Goal: Information Seeking & Learning: Find specific fact

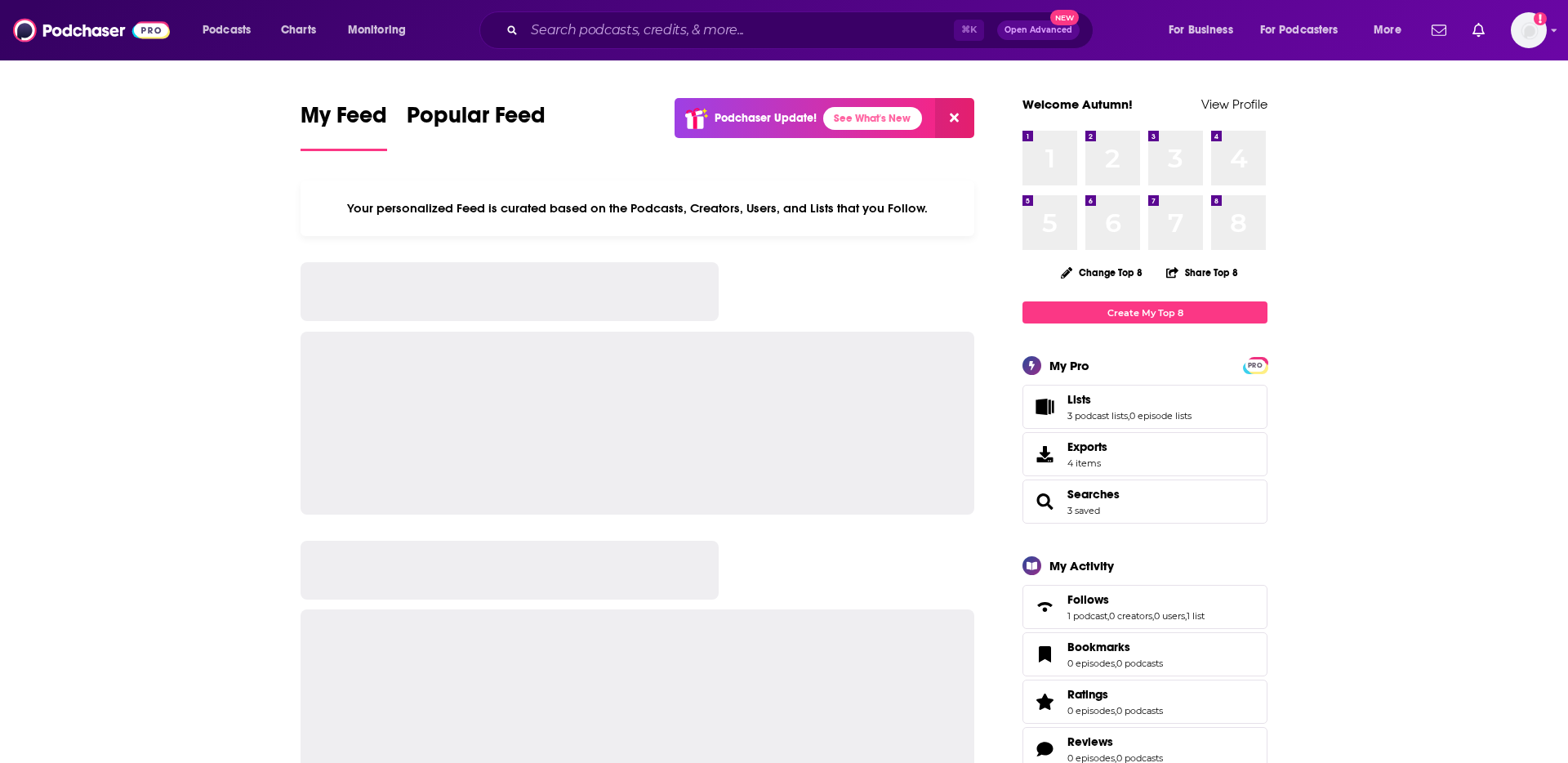
click at [604, 32] on input "Search podcasts, credits, & more..." at bounding box center [739, 30] width 429 height 26
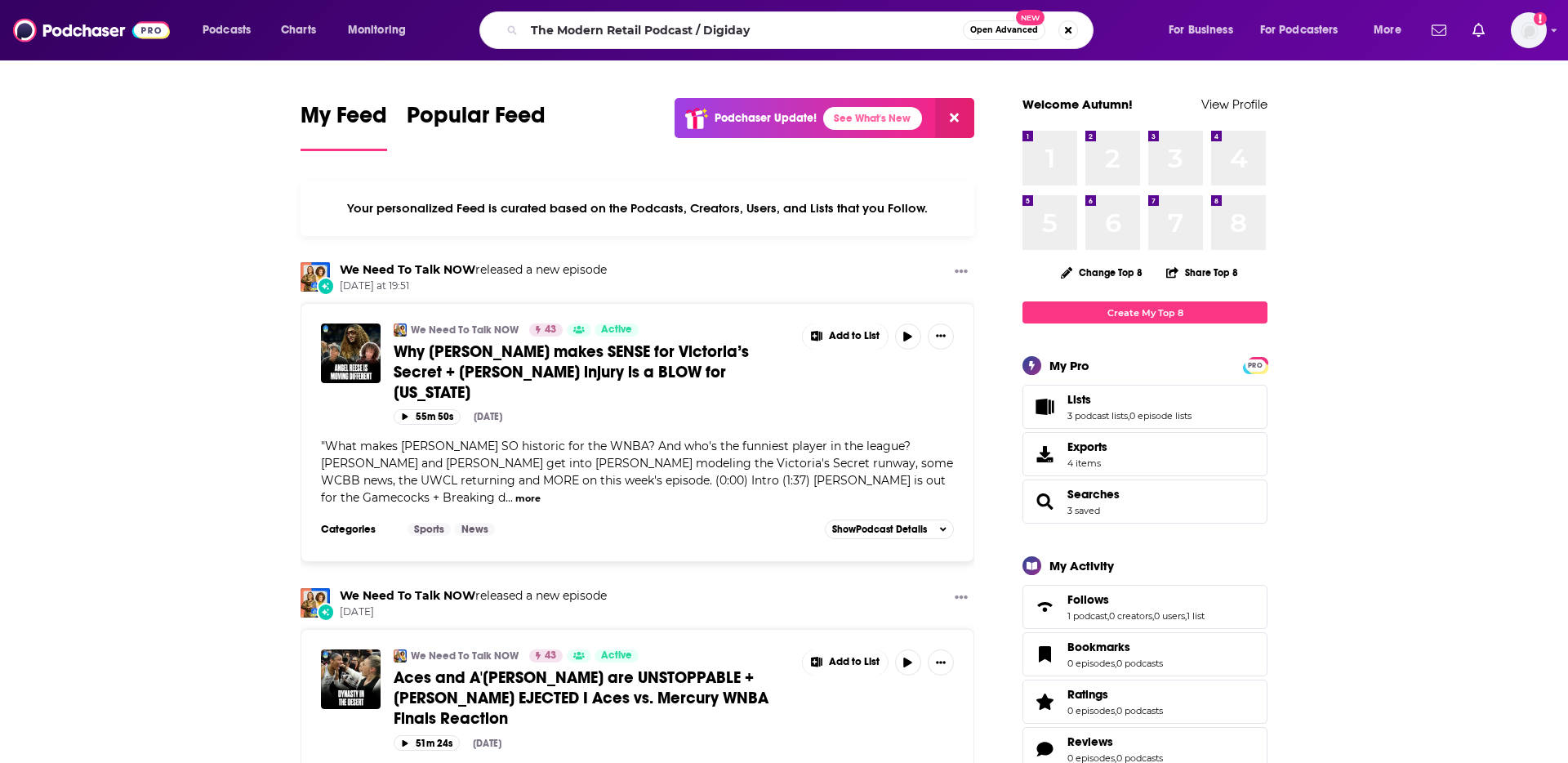
type input "The Modern Retail Podcast / Digiday"
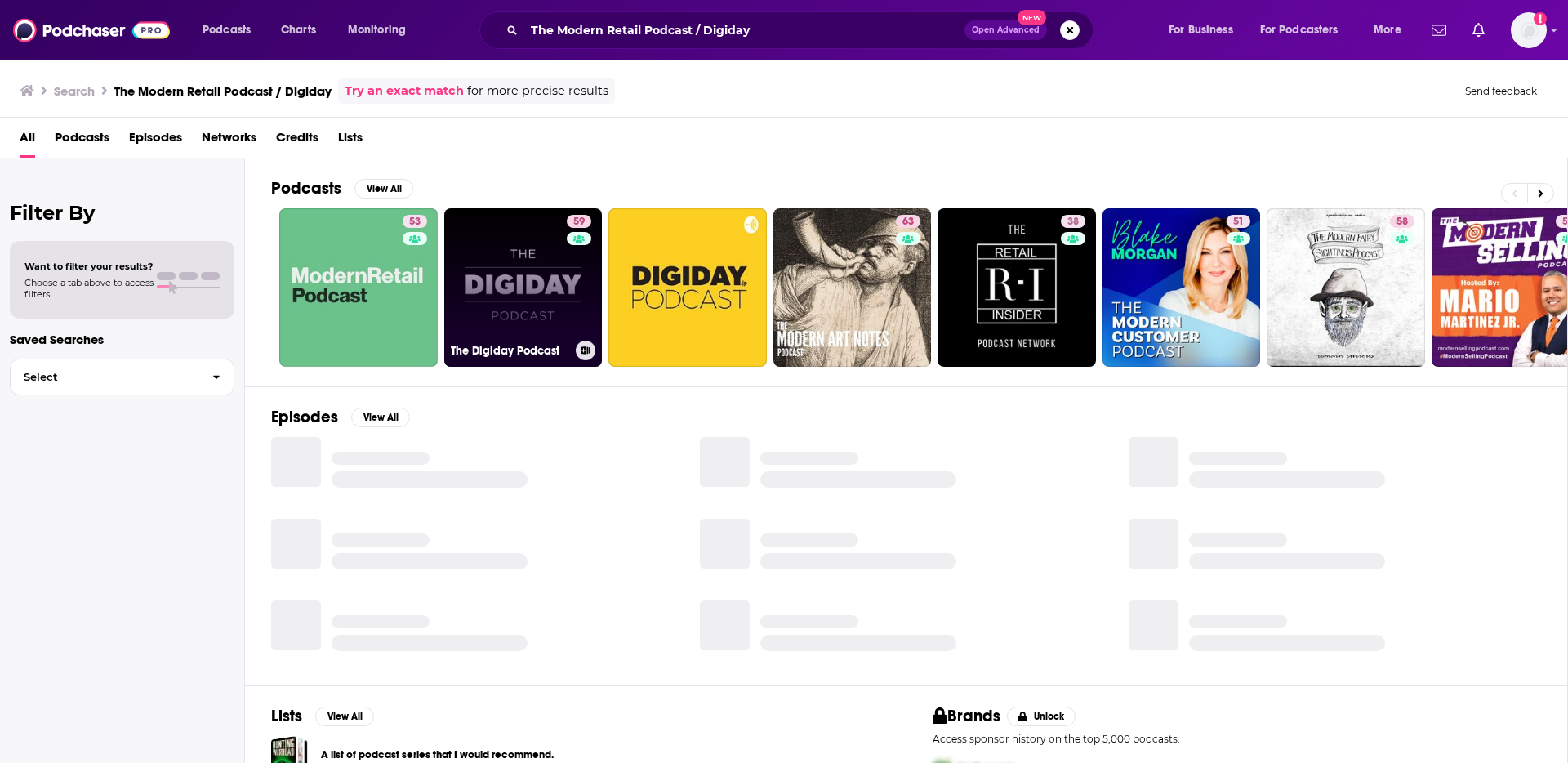
click at [521, 290] on link "59 The Digiday Podcast" at bounding box center [524, 288] width 159 height 159
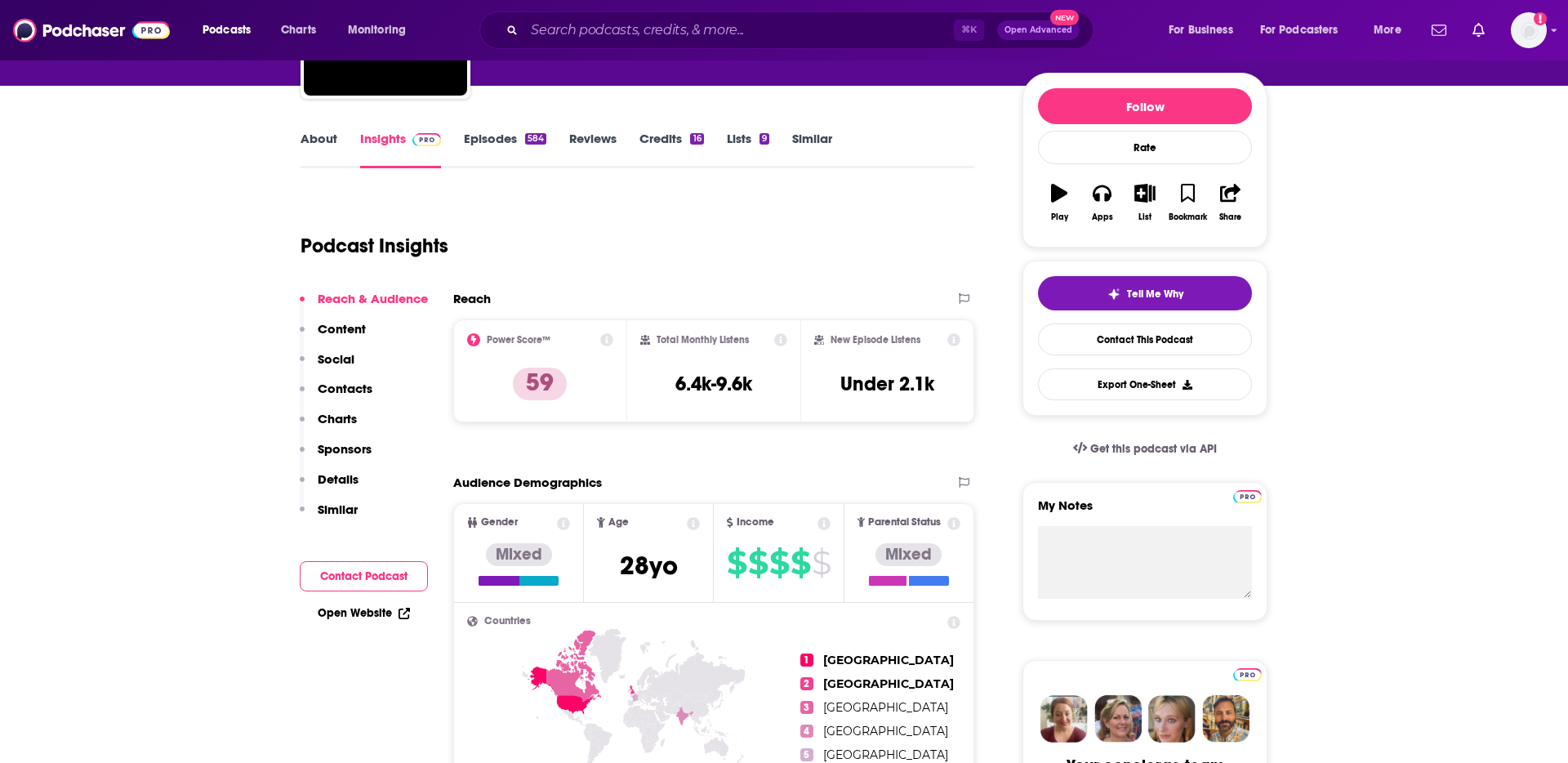
scroll to position [207, 0]
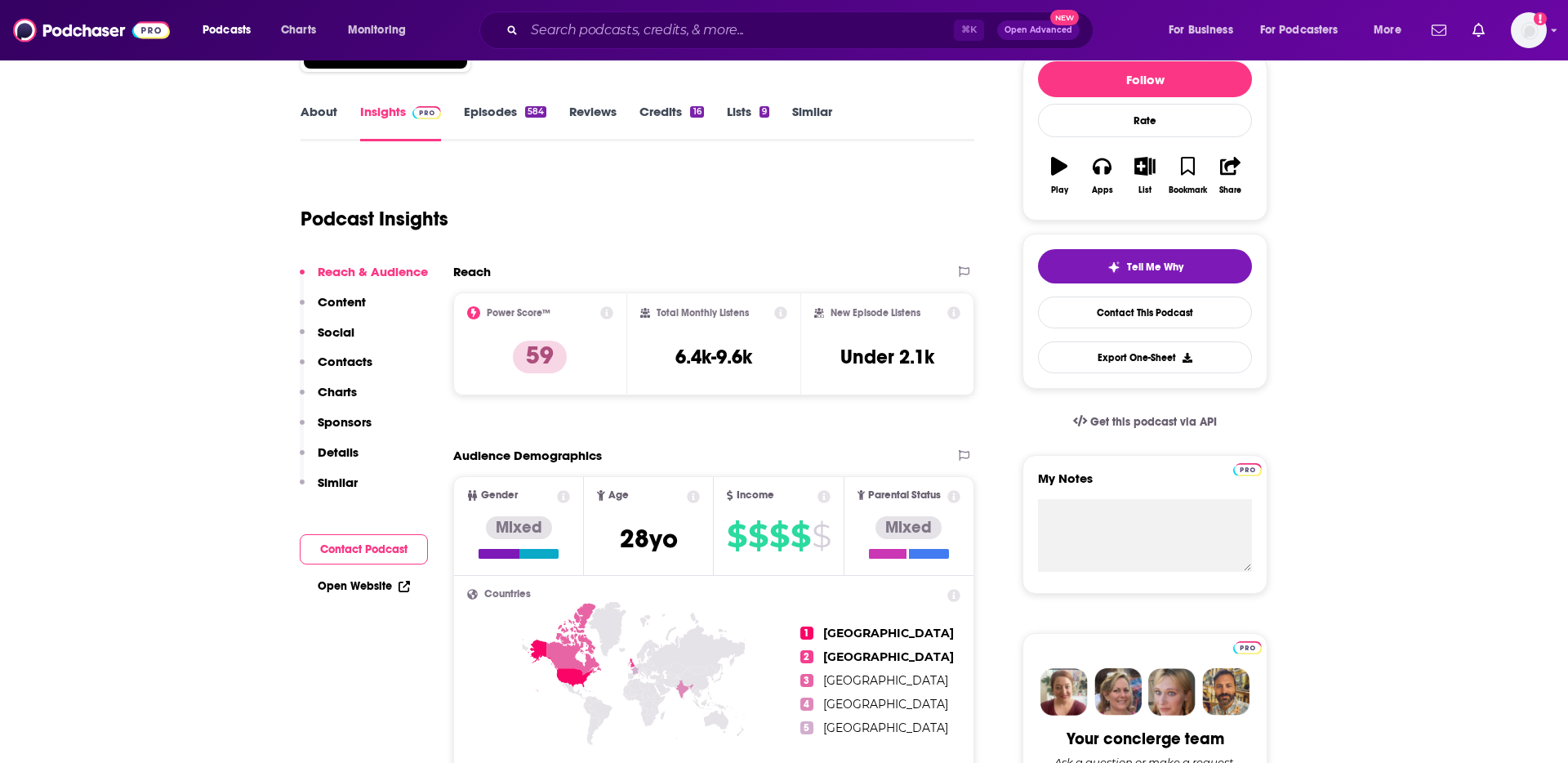
click at [338, 361] on p "Contacts" at bounding box center [344, 362] width 55 height 16
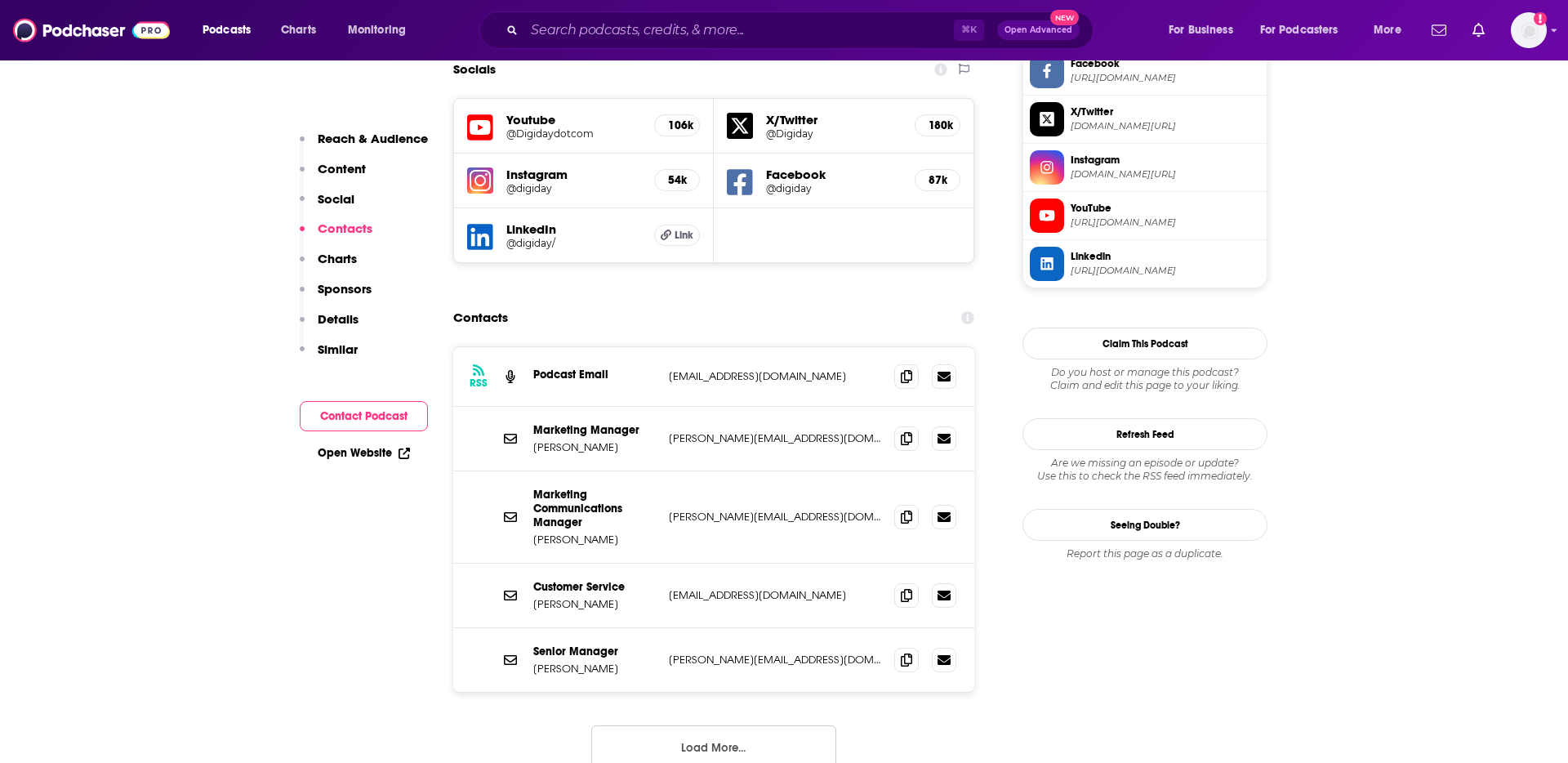
scroll to position [1511, 0]
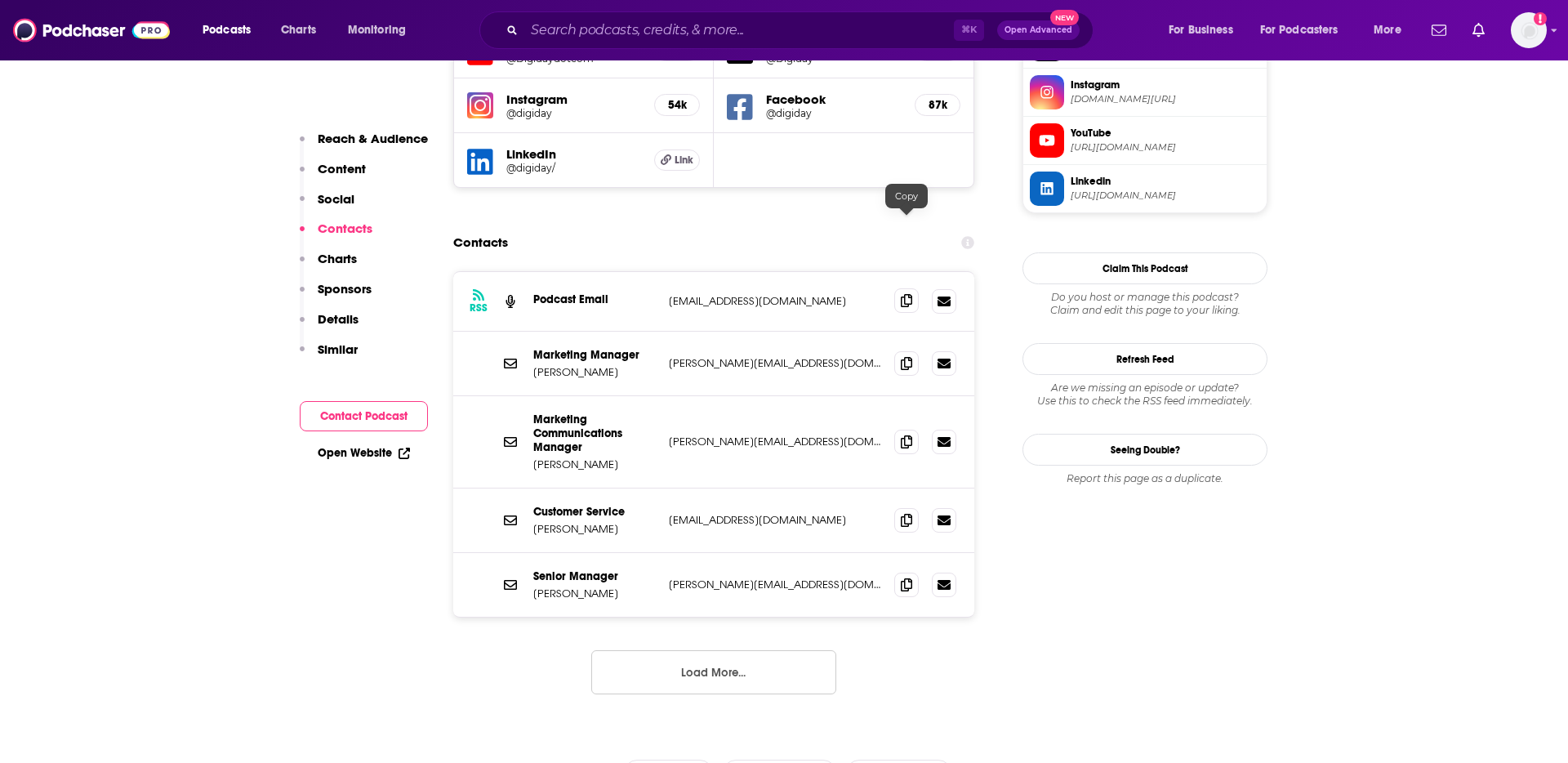
click at [907, 294] on icon at bounding box center [906, 300] width 12 height 13
click at [555, 32] on input "Search podcasts, credits, & more..." at bounding box center [739, 30] width 429 height 26
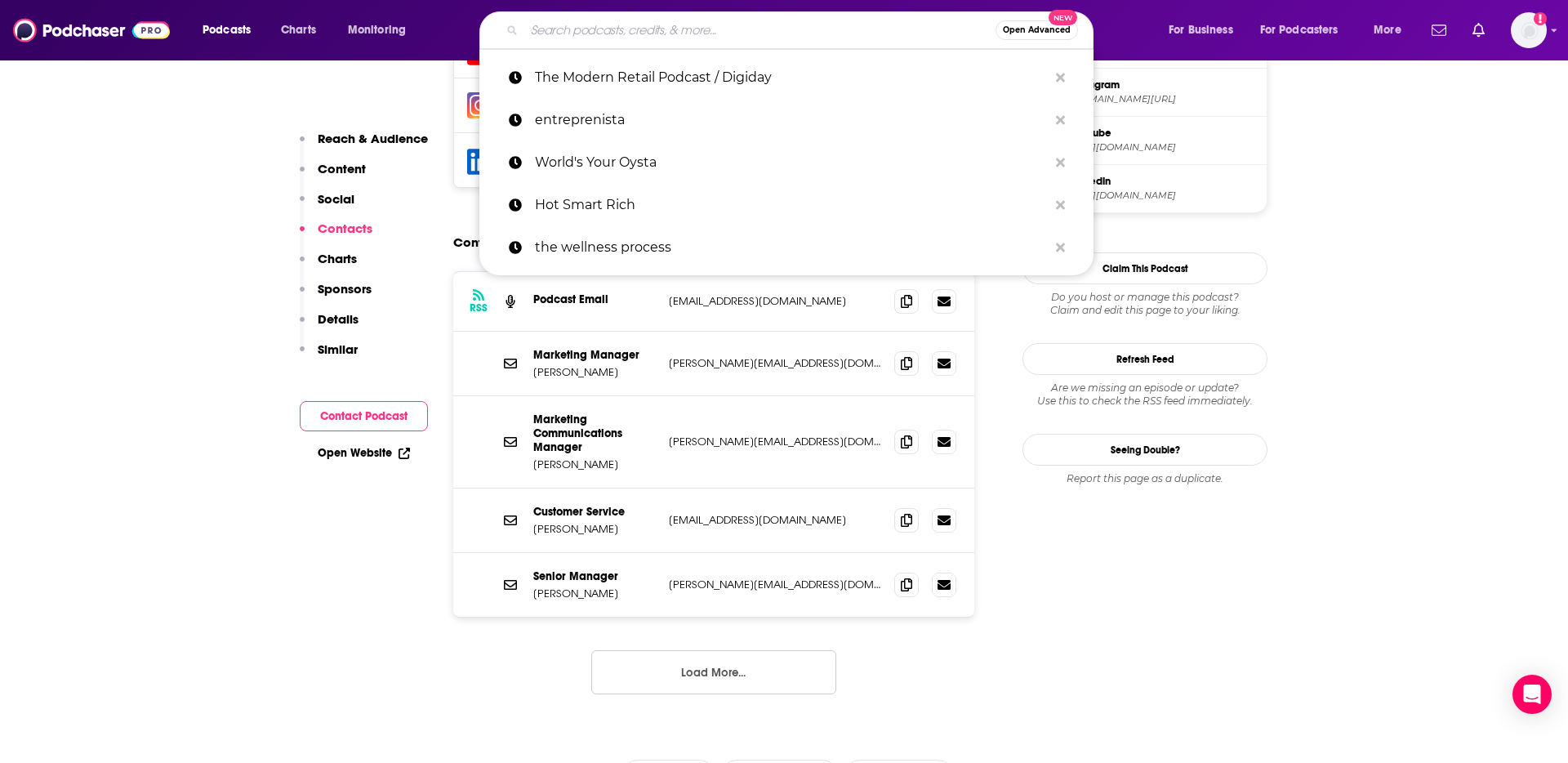
paste input "Most Innovative Companies"
type input "Most Innovative Companies"
